Goal: Navigation & Orientation: Find specific page/section

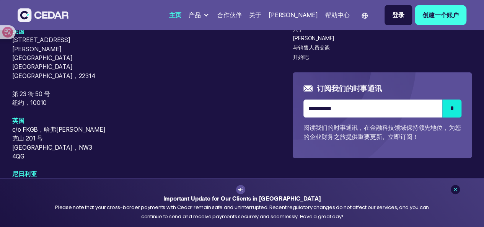
scroll to position [2978, 0]
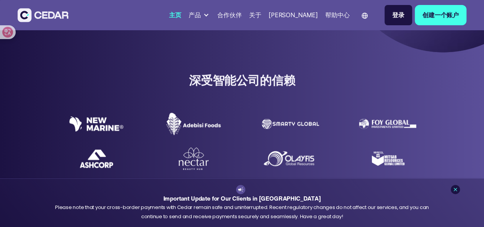
scroll to position [191, 0]
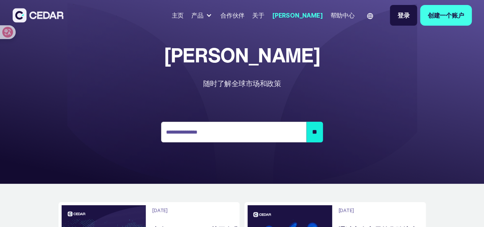
click at [252, 13] on div "关于" at bounding box center [258, 15] width 12 height 9
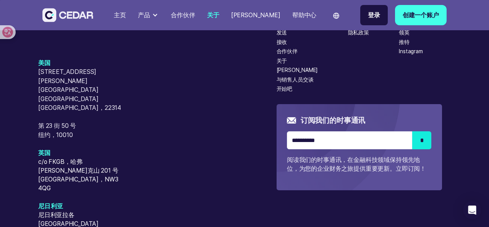
scroll to position [1836, 0]
